Goal: Transaction & Acquisition: Purchase product/service

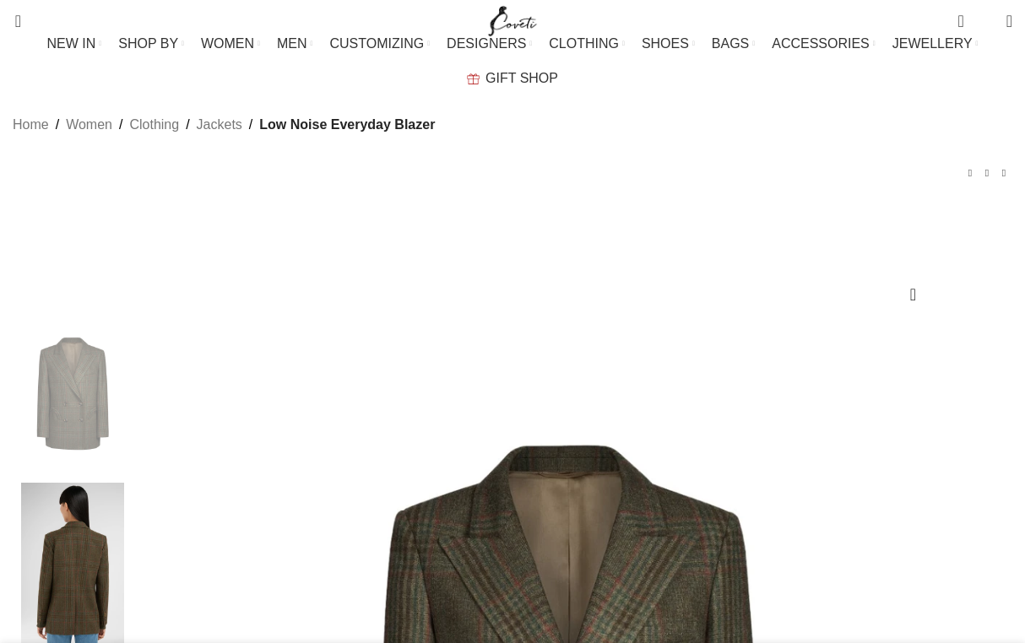
select select "14-uk"
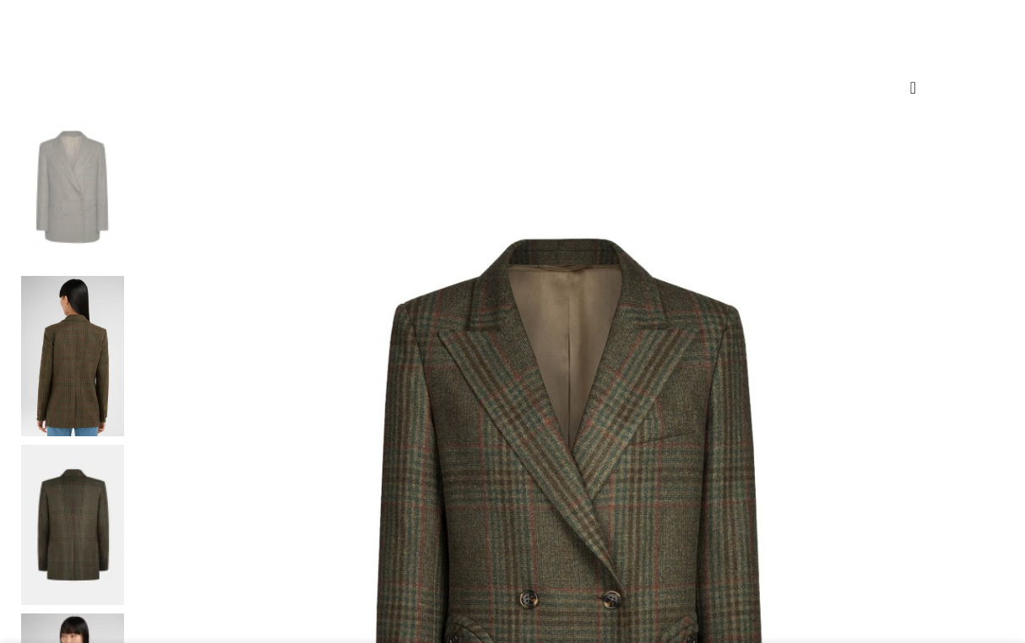
scroll to position [212, 0]
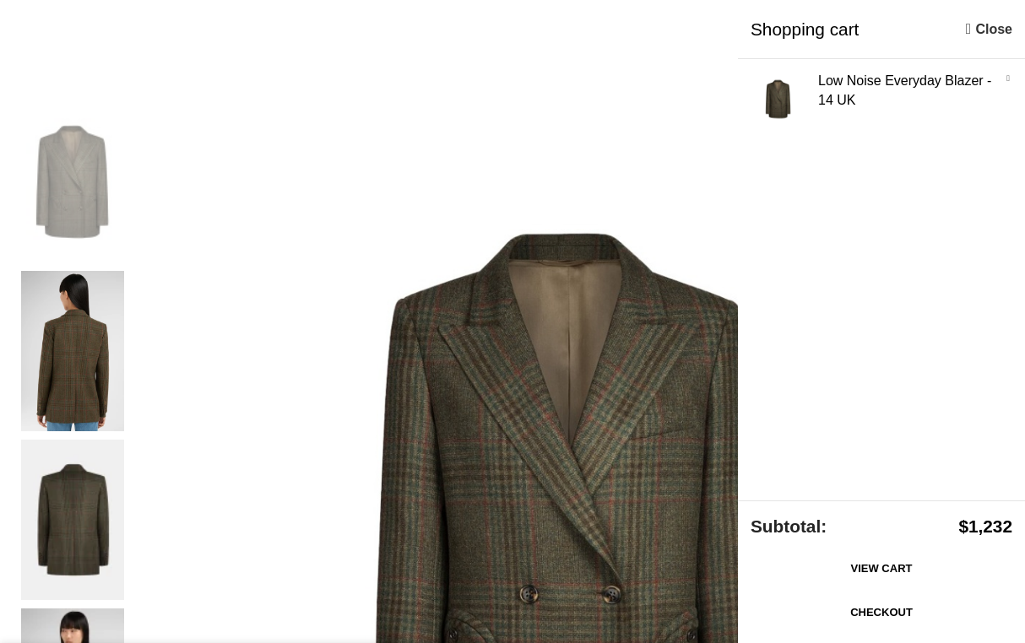
click at [648, 59] on div "Add to wishlist Click to enlarge" at bounding box center [512, 484] width 983 height 977
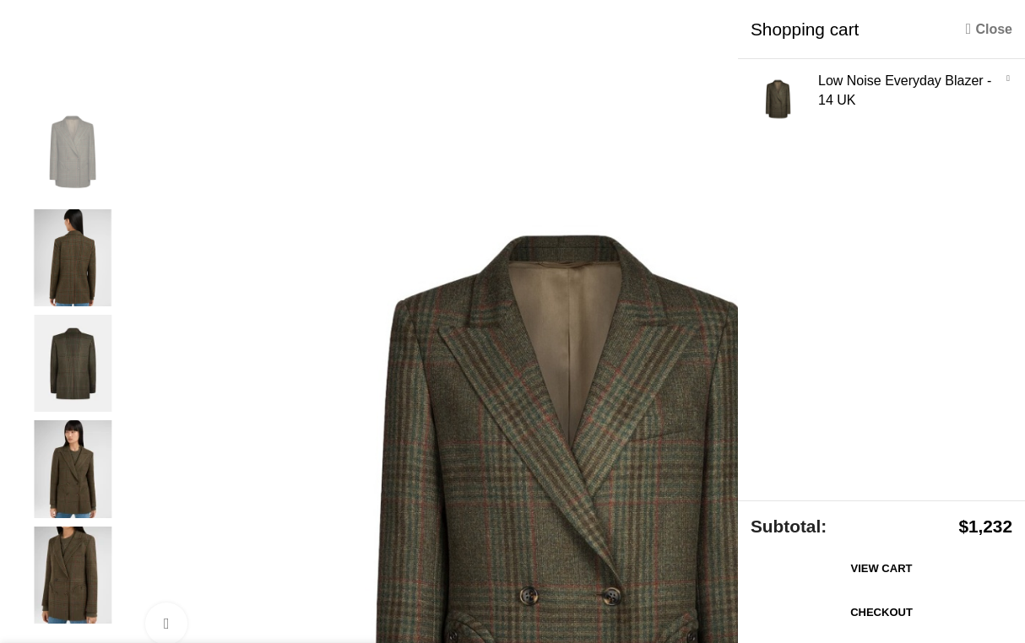
click at [984, 22] on link "Close" at bounding box center [989, 29] width 46 height 21
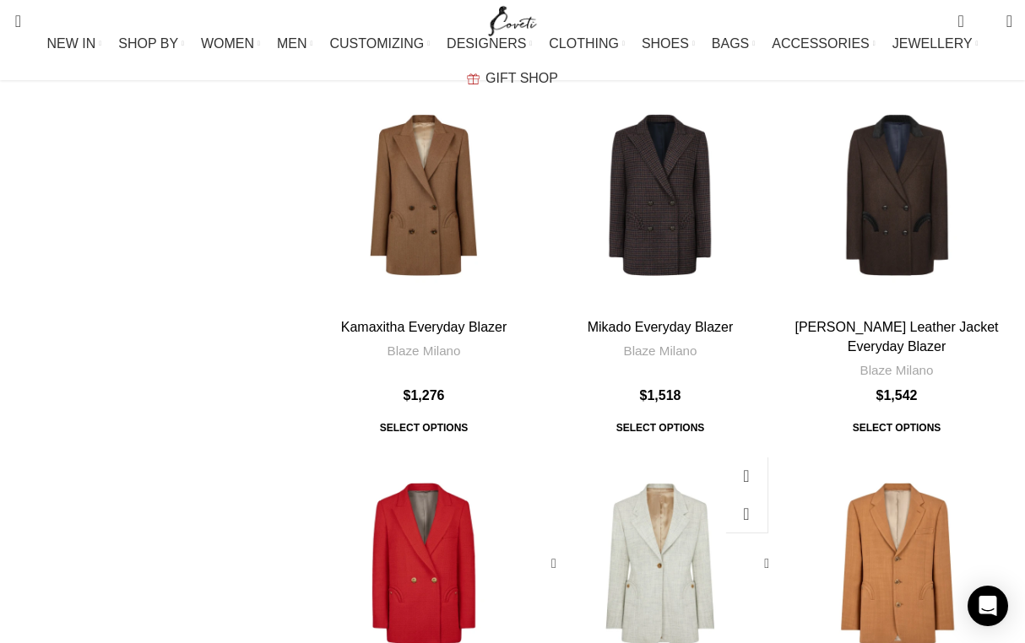
scroll to position [4213, 0]
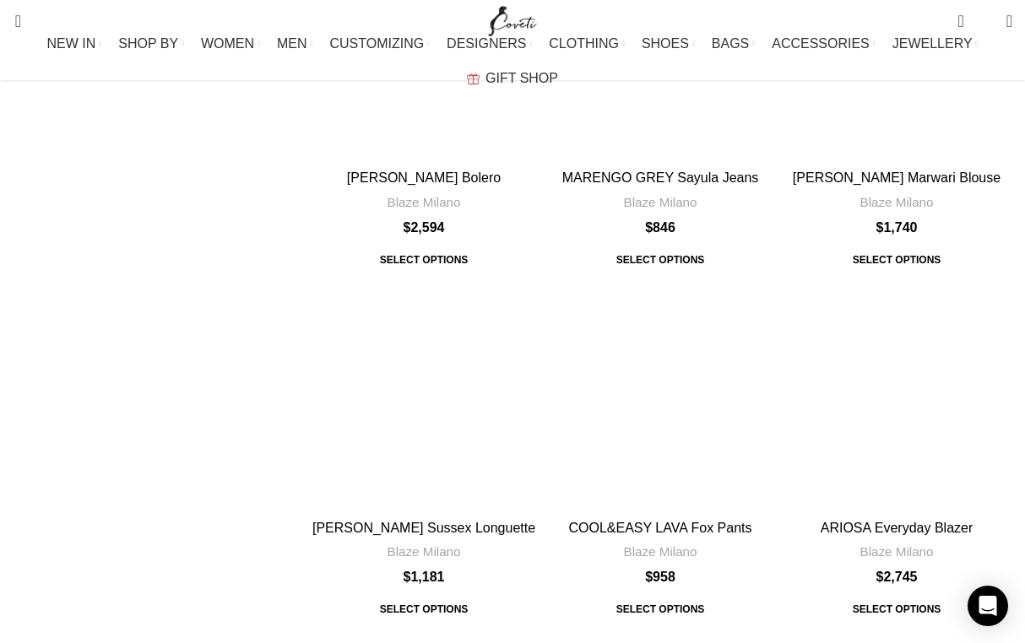
scroll to position [2488, 0]
